Goal: Transaction & Acquisition: Purchase product/service

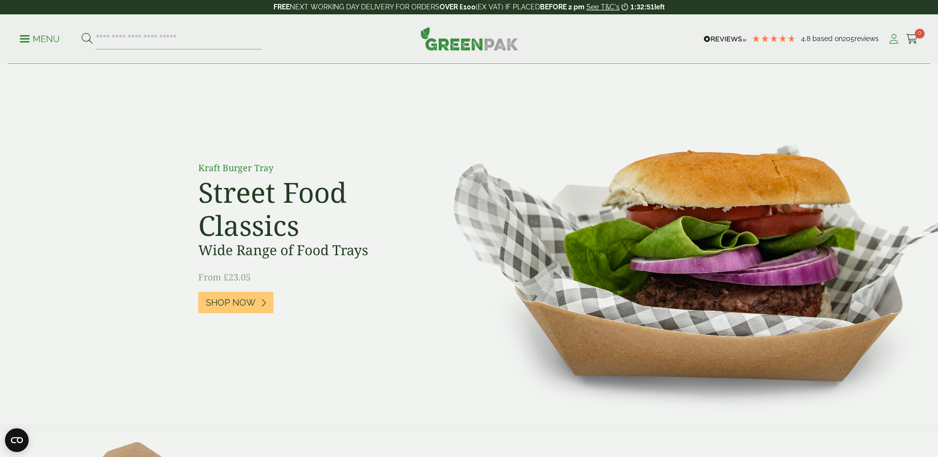
click at [892, 40] on icon at bounding box center [893, 39] width 12 height 10
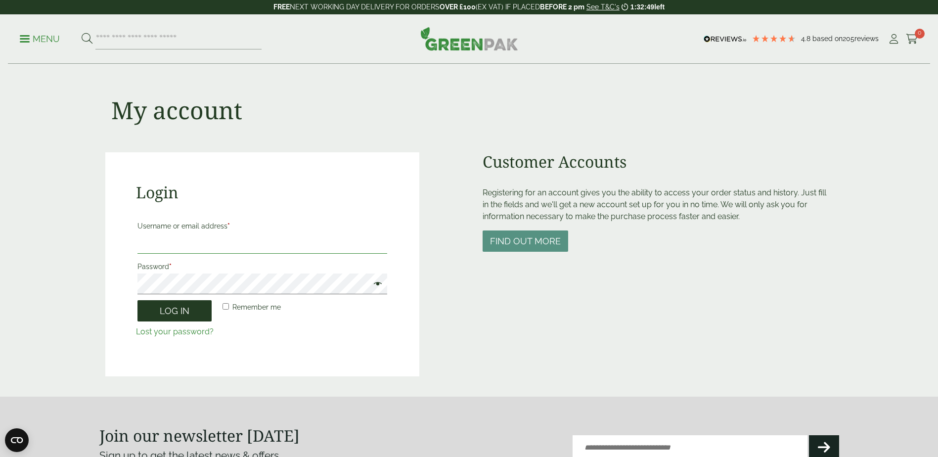
type input "**********"
click at [189, 307] on button "Log in" at bounding box center [174, 310] width 74 height 21
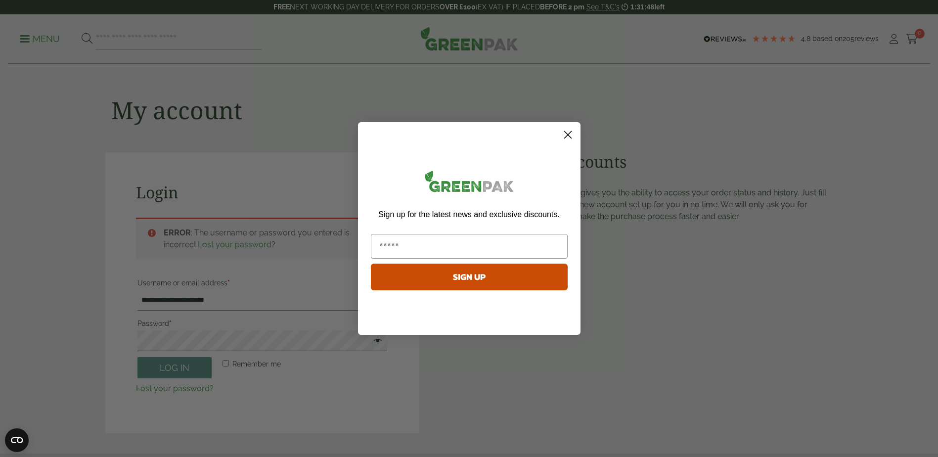
scroll to position [217, 0]
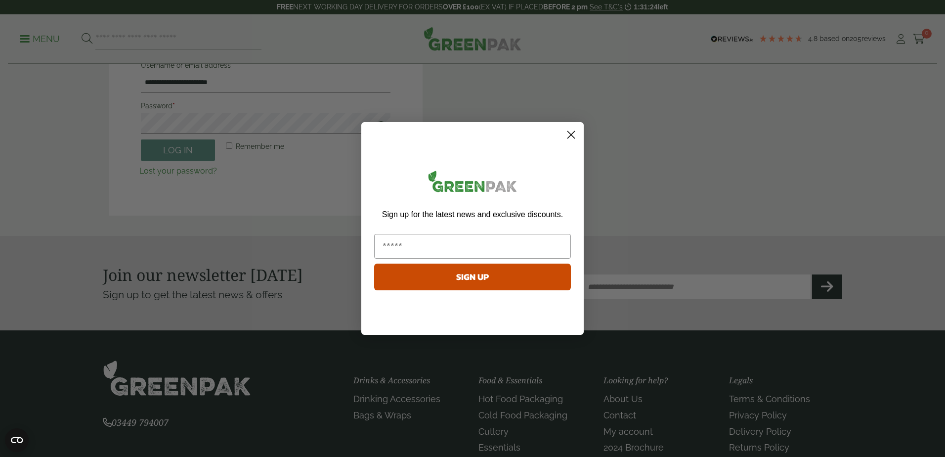
click at [574, 130] on circle "Close dialog" at bounding box center [571, 135] width 16 height 16
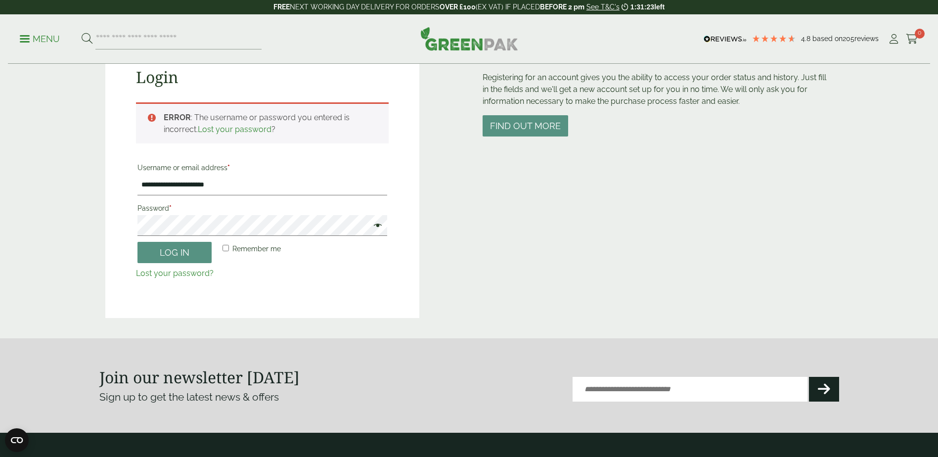
scroll to position [69, 0]
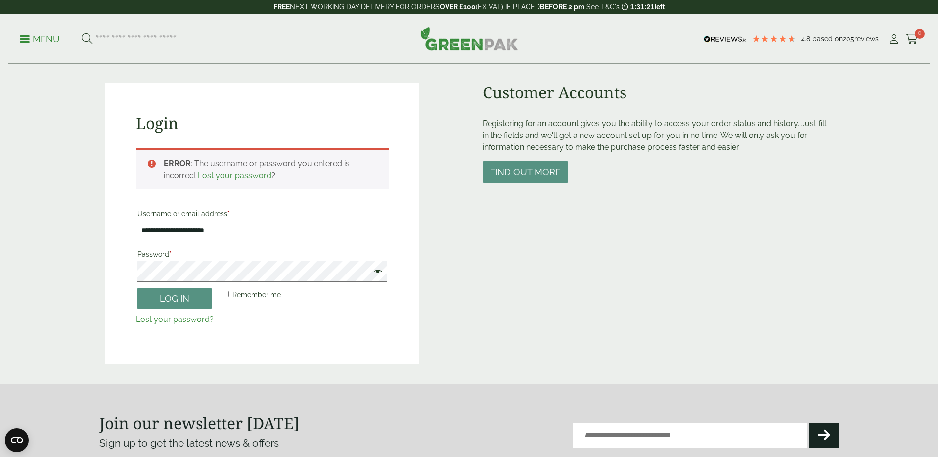
click at [380, 274] on span at bounding box center [375, 272] width 13 height 12
click at [34, 260] on main "**********" at bounding box center [469, 157] width 938 height 453
click at [147, 298] on button "Log in" at bounding box center [174, 298] width 74 height 21
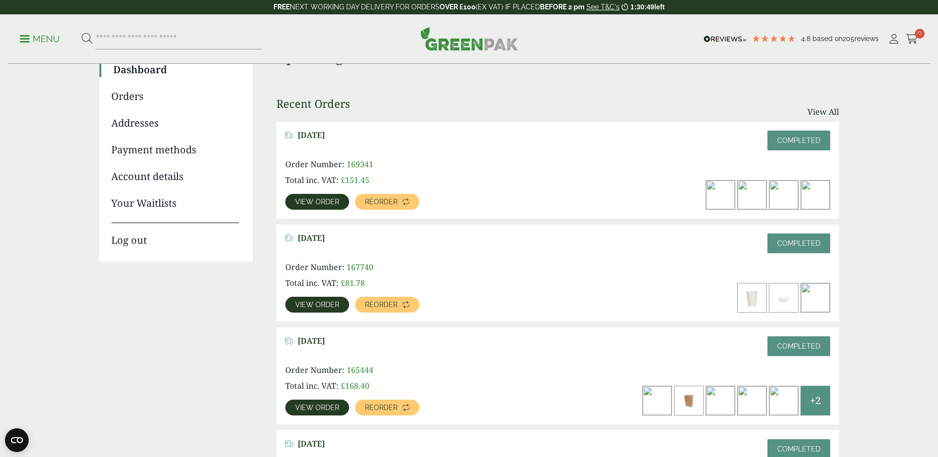
scroll to position [99, 0]
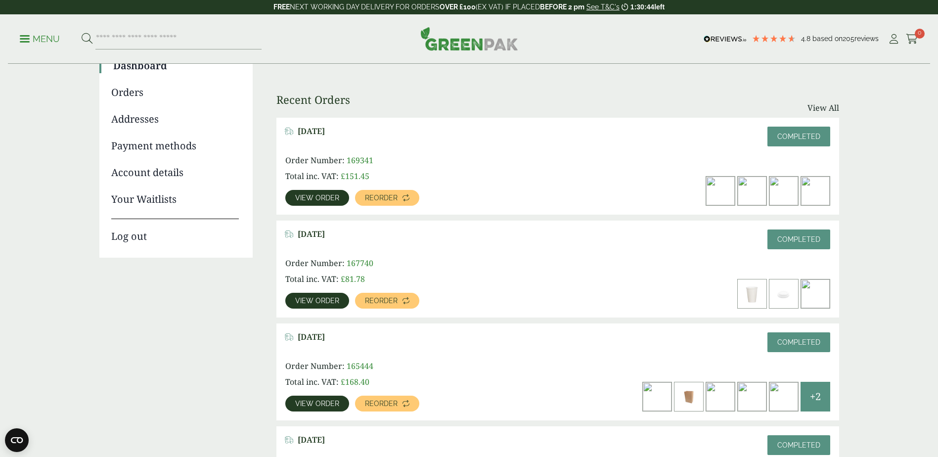
click at [151, 176] on link "Account details" at bounding box center [175, 172] width 128 height 15
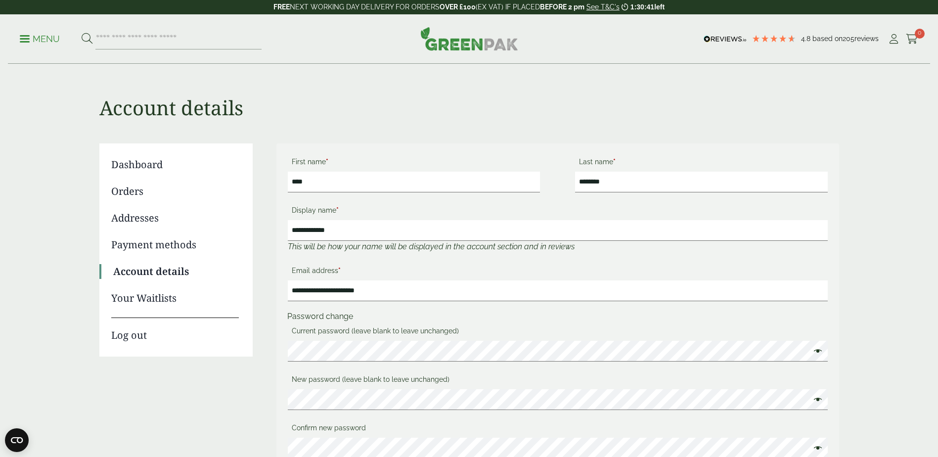
click at [155, 245] on link "Payment methods" at bounding box center [175, 244] width 128 height 15
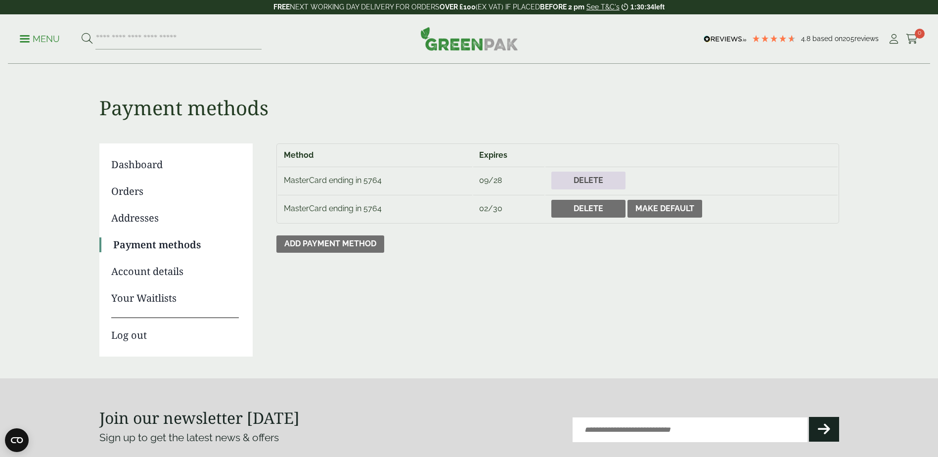
click at [617, 182] on link "Delete" at bounding box center [588, 181] width 74 height 18
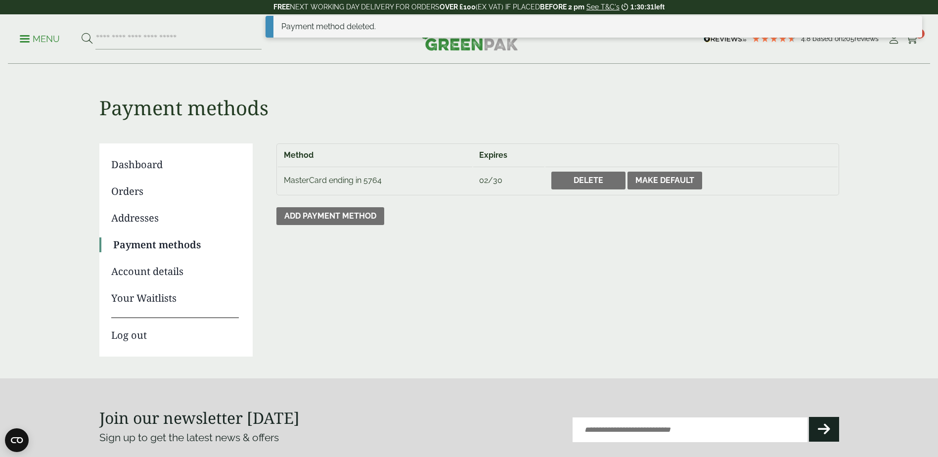
click at [361, 179] on td "MasterCard ending in 5764" at bounding box center [375, 180] width 195 height 27
click at [370, 182] on td "MasterCard ending in 5764" at bounding box center [375, 180] width 195 height 27
drag, startPoint x: 370, startPoint y: 182, endPoint x: 353, endPoint y: 187, distance: 17.5
click at [353, 187] on td "MasterCard ending in 5764" at bounding box center [375, 180] width 195 height 27
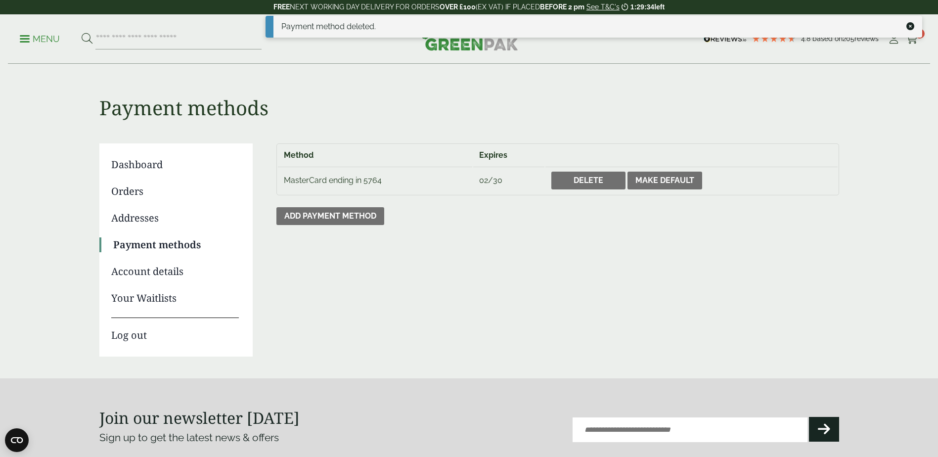
click at [30, 37] on p "Menu" at bounding box center [40, 39] width 40 height 12
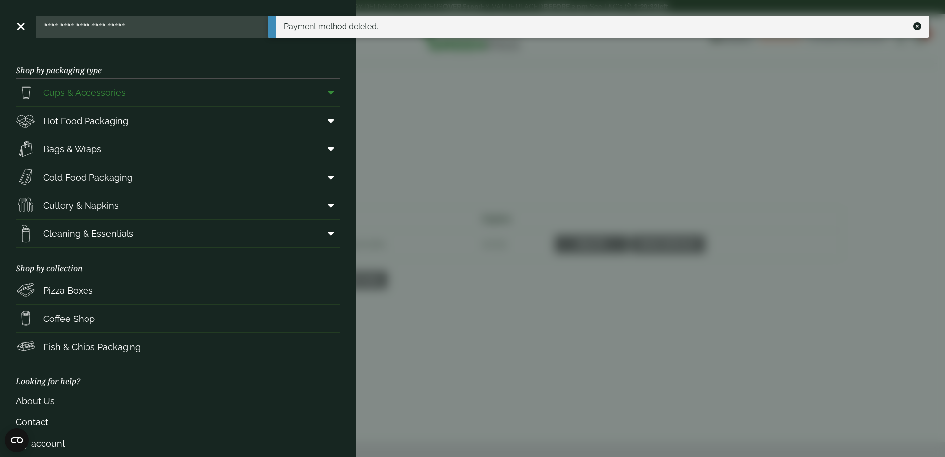
click at [114, 101] on span "Cups & Accessories" at bounding box center [71, 93] width 110 height 20
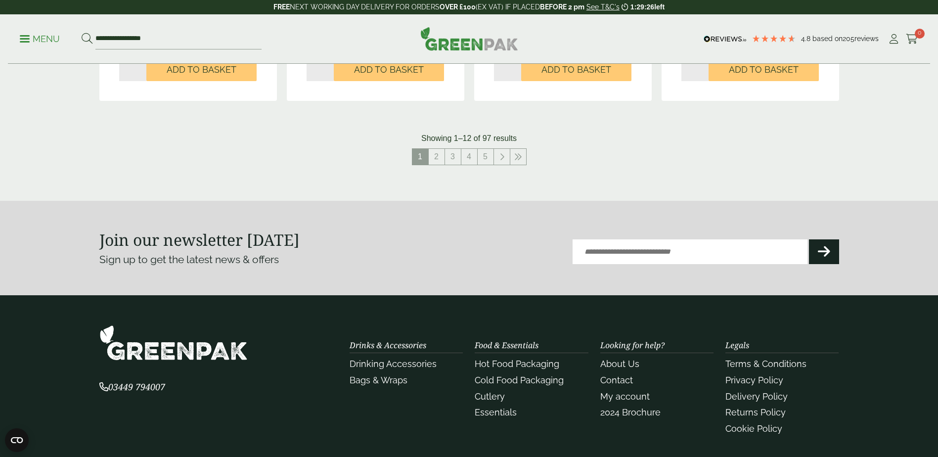
scroll to position [1087, 0]
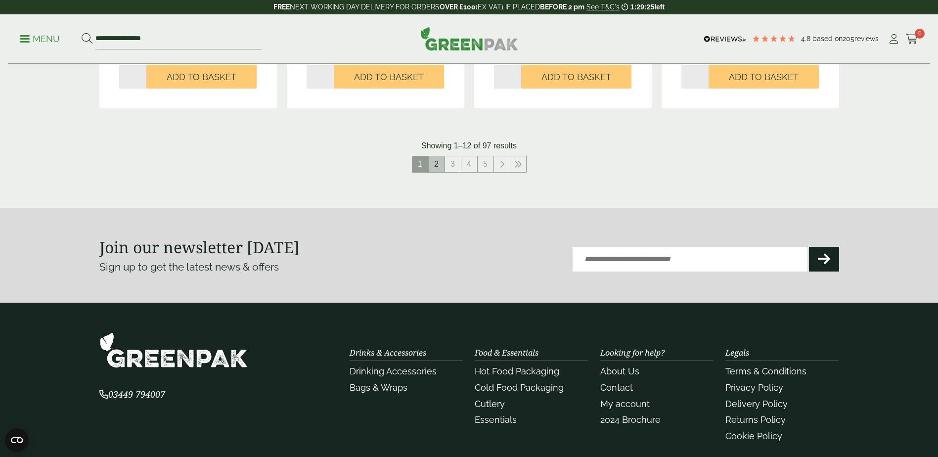
click at [439, 163] on link "2" at bounding box center [437, 164] width 16 height 16
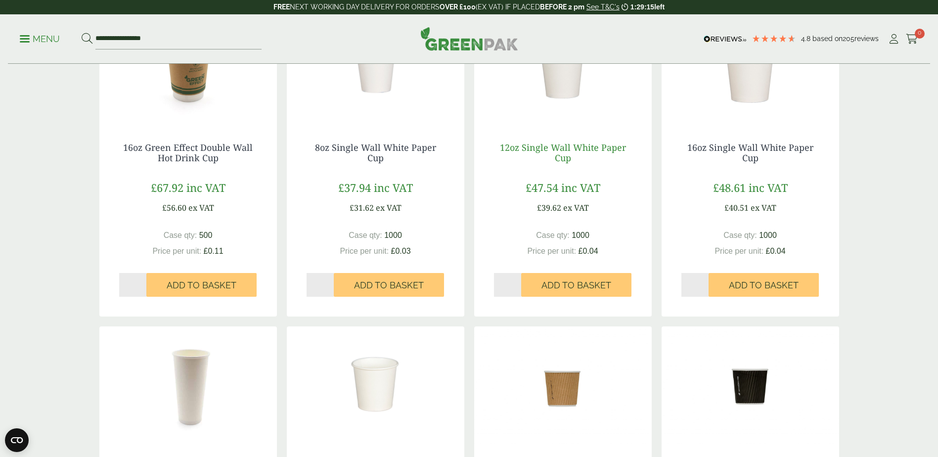
scroll to position [198, 0]
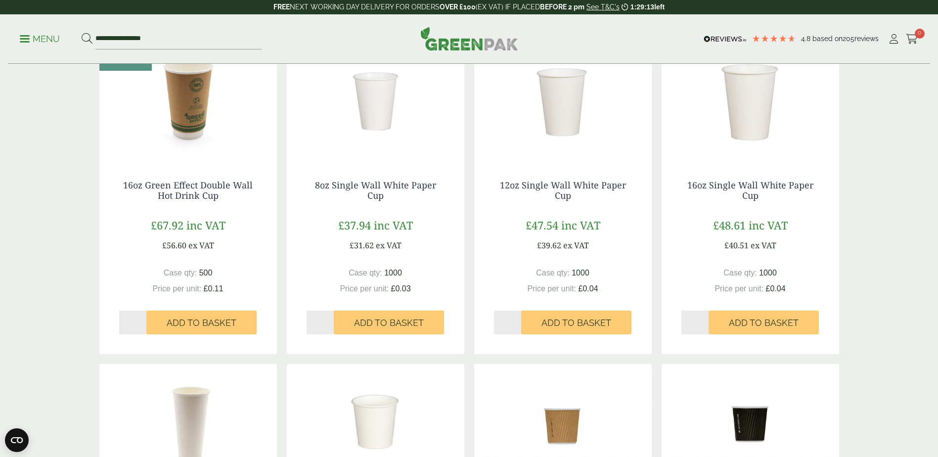
click at [576, 118] on img at bounding box center [562, 99] width 177 height 124
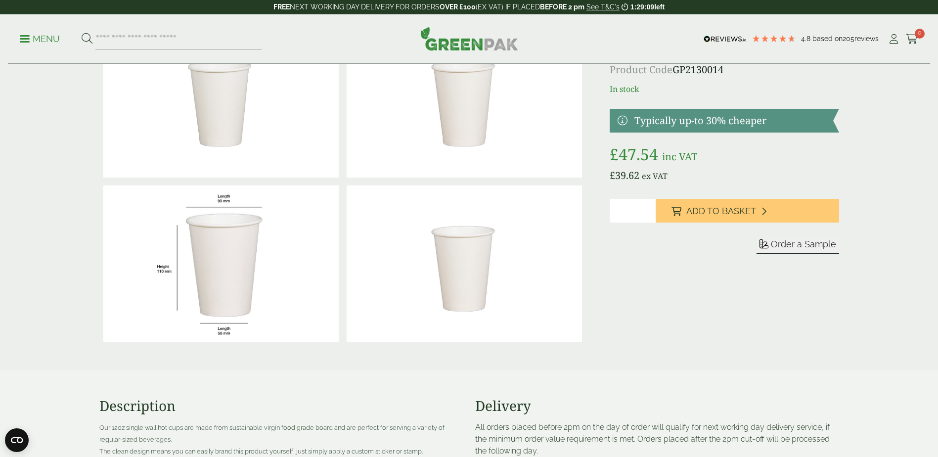
scroll to position [49, 0]
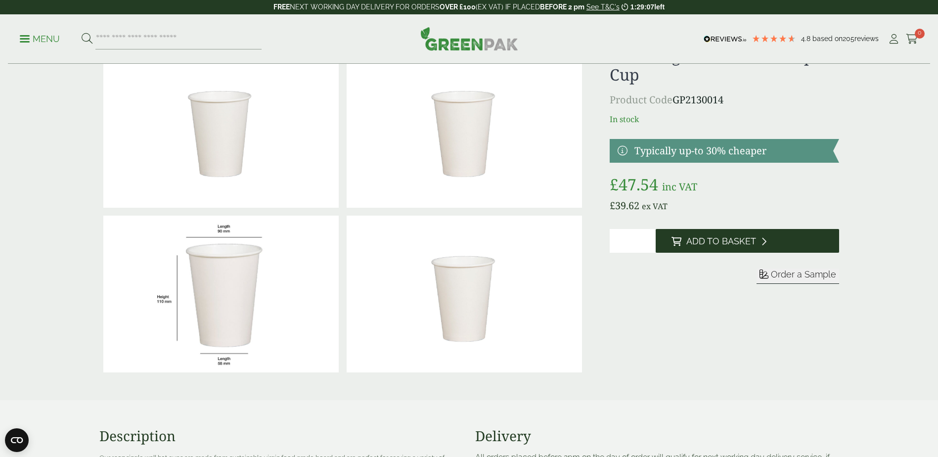
click at [744, 235] on button "Add to Basket" at bounding box center [746, 241] width 183 height 24
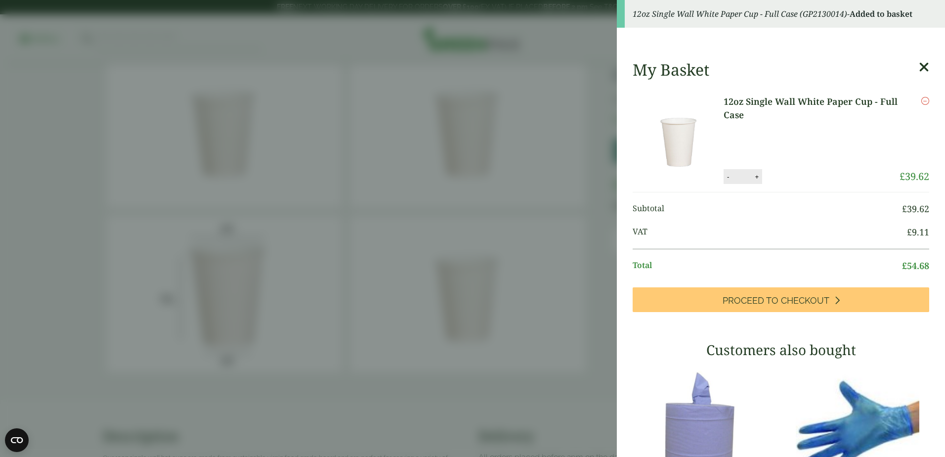
click at [919, 66] on icon at bounding box center [924, 67] width 10 height 14
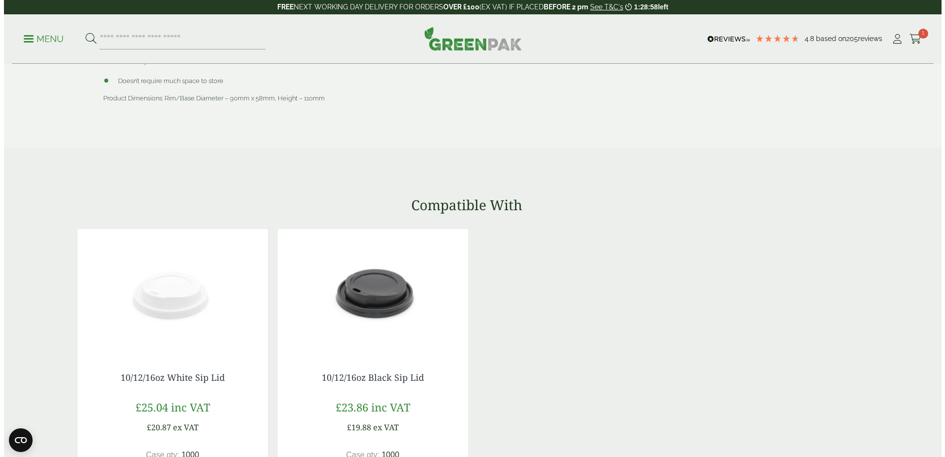
scroll to position [692, 0]
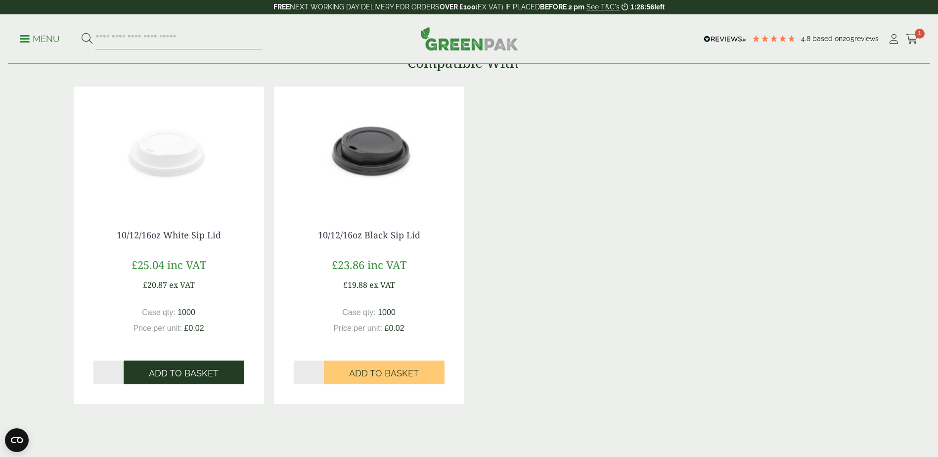
click at [197, 376] on span "Add to Basket" at bounding box center [184, 373] width 70 height 11
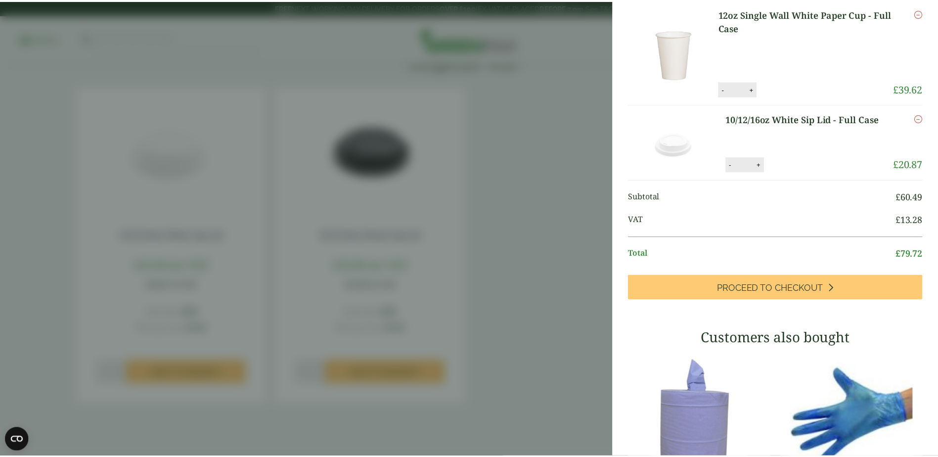
scroll to position [247, 0]
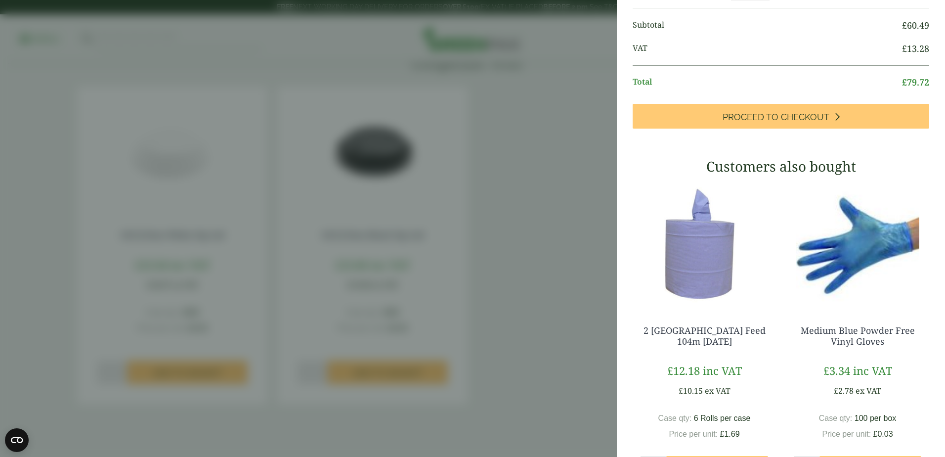
click at [573, 380] on aside "10/12/16oz White Sip Lid - Full Case (GP2120014G) - Added to basket My Basket 1…" at bounding box center [472, 228] width 945 height 457
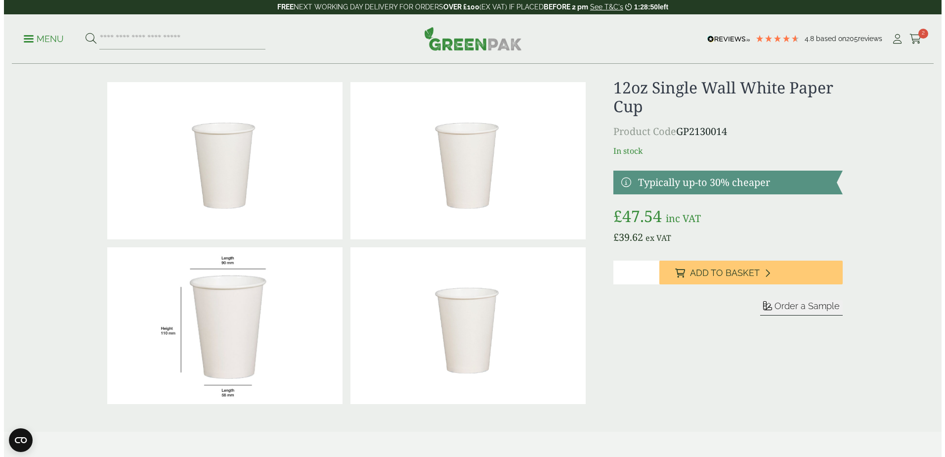
scroll to position [0, 0]
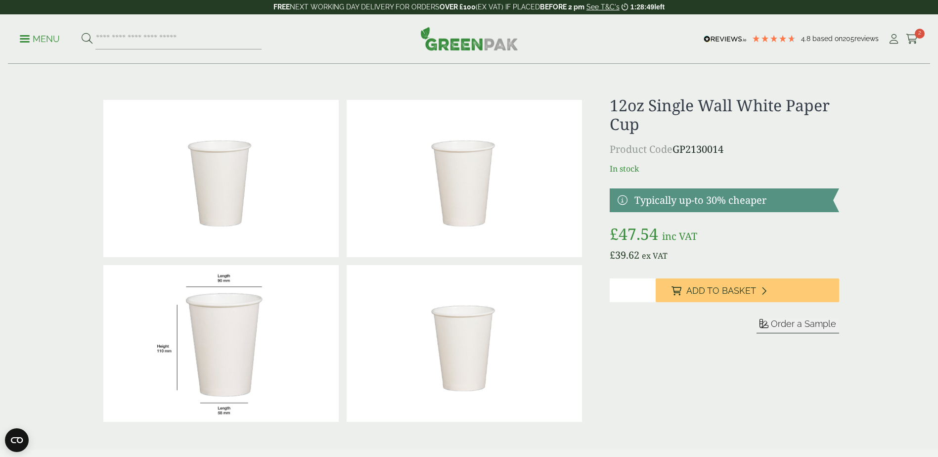
click at [38, 37] on p "Menu" at bounding box center [40, 39] width 40 height 12
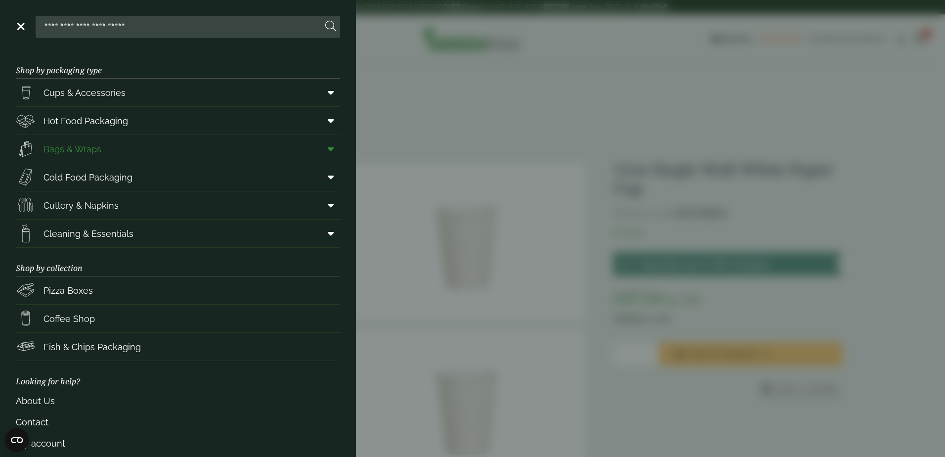
scroll to position [207, 0]
click at [518, 166] on aside "Close Shop by packaging type Cups & Accessories Hot Drink Paper Cups Smoothie C…" at bounding box center [472, 228] width 945 height 457
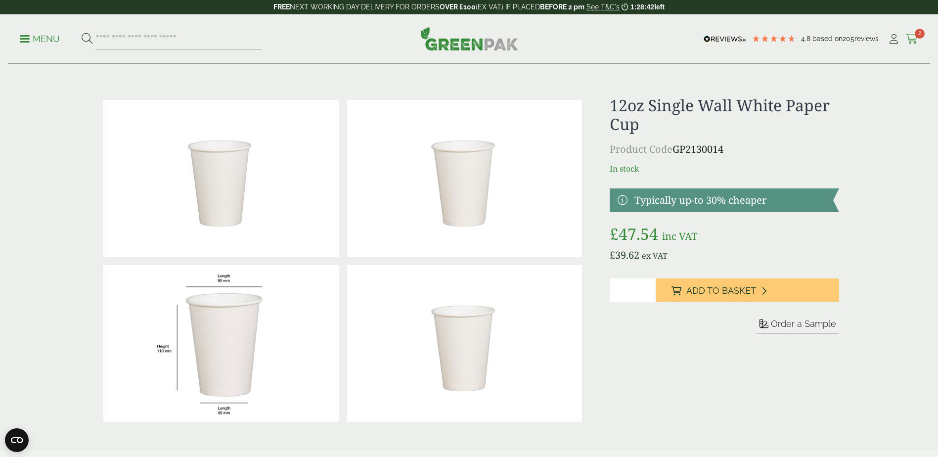
click at [911, 35] on icon at bounding box center [912, 39] width 12 height 10
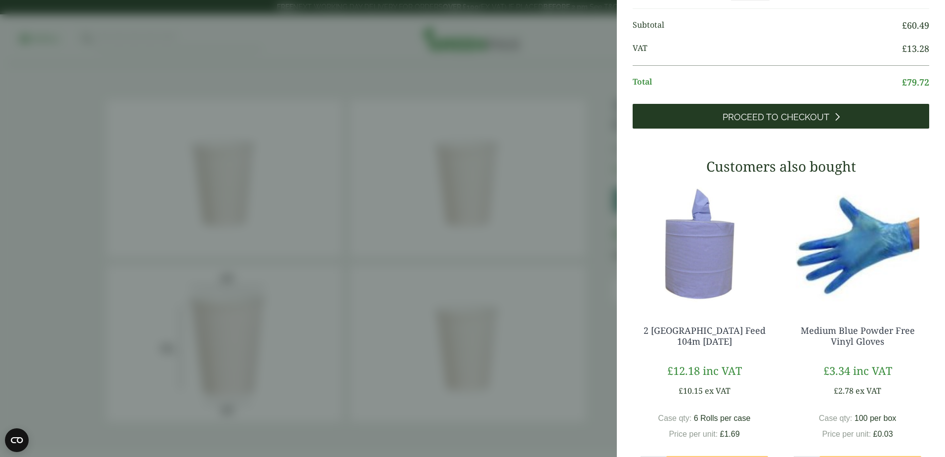
click at [795, 116] on span "Proceed to Checkout" at bounding box center [776, 117] width 107 height 11
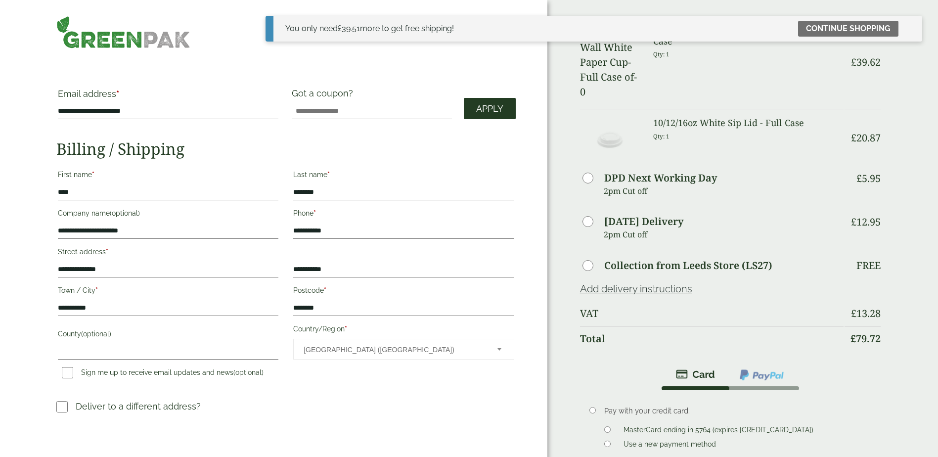
click at [482, 110] on span "Apply" at bounding box center [489, 108] width 27 height 11
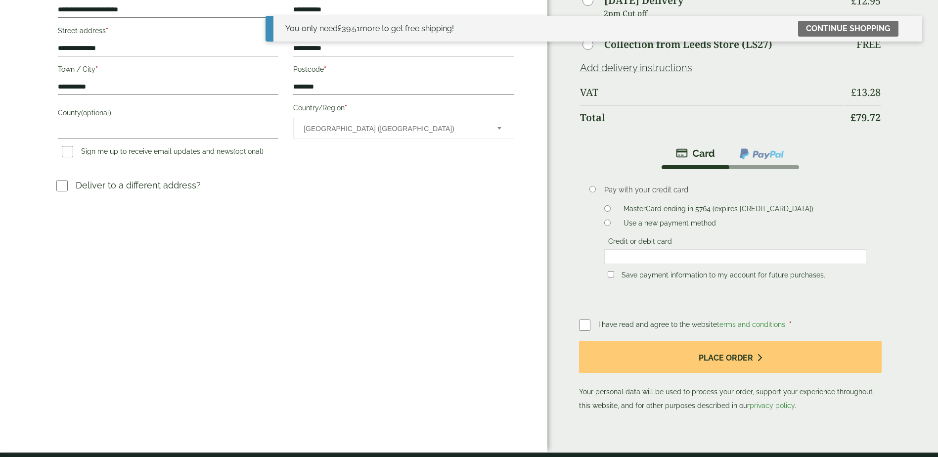
scroll to position [247, 0]
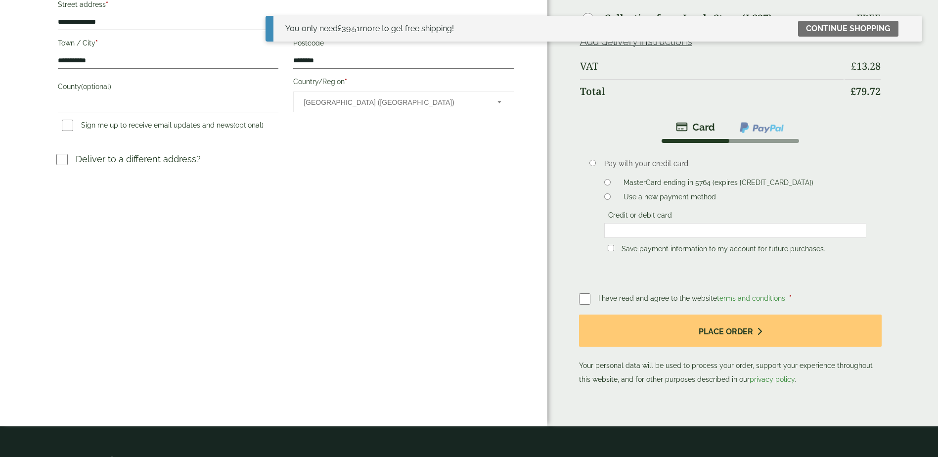
click at [613, 177] on li "MasterCard ending in 5764 (expires [CREDIT_CARD_DATA])" at bounding box center [735, 182] width 262 height 11
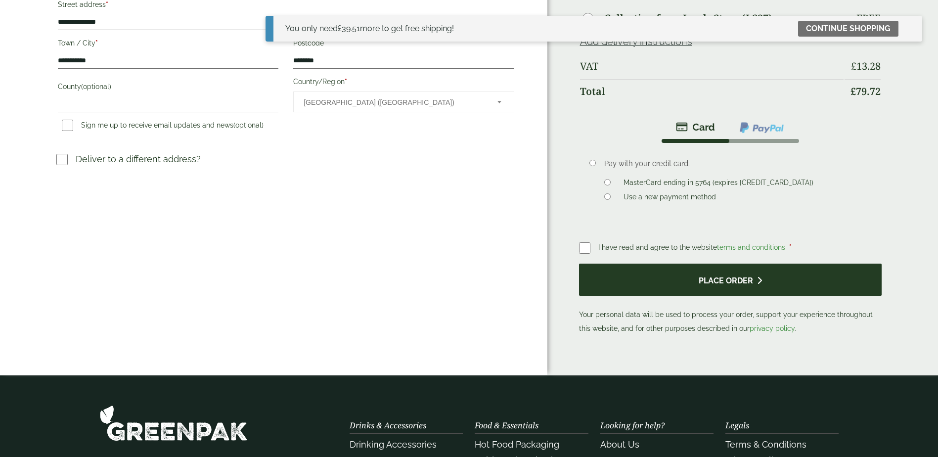
click at [728, 268] on button "Place order" at bounding box center [730, 279] width 303 height 32
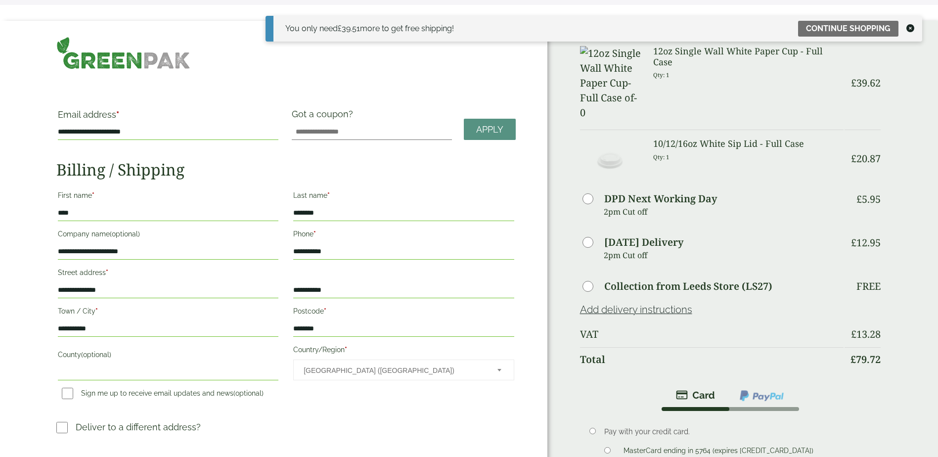
scroll to position [0, 0]
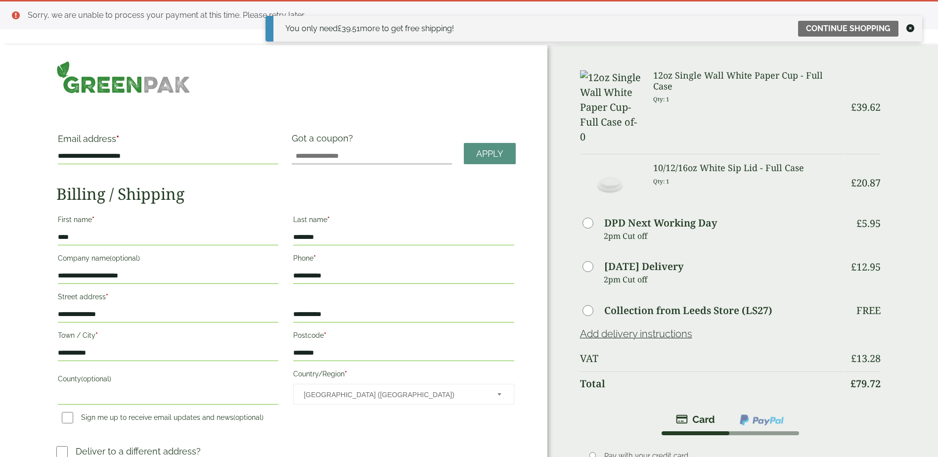
click at [910, 26] on icon at bounding box center [910, 28] width 8 height 8
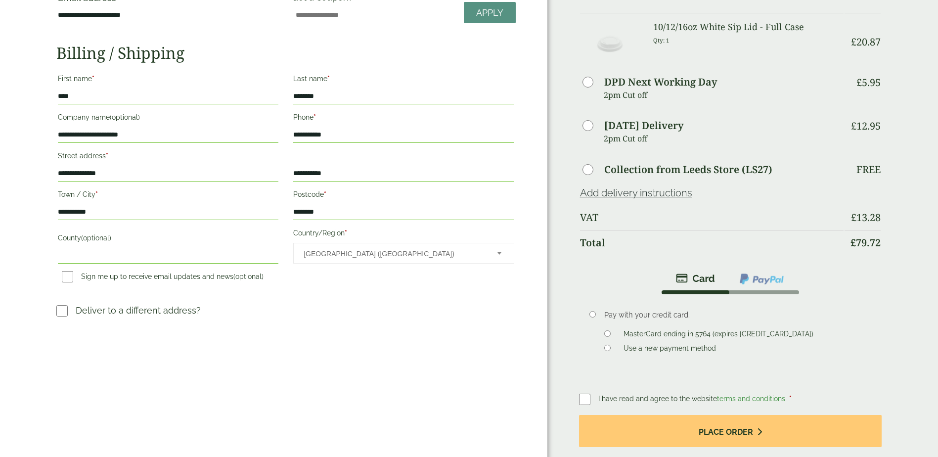
scroll to position [247, 0]
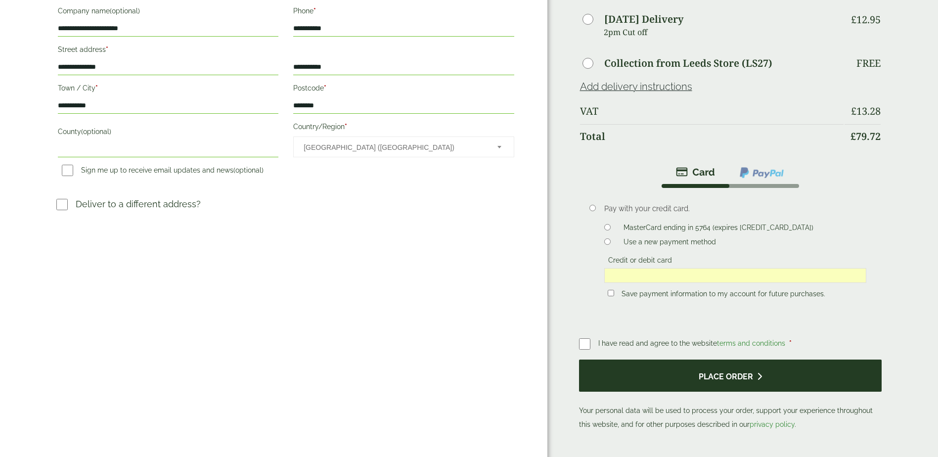
click at [686, 359] on button "Place order" at bounding box center [730, 375] width 303 height 32
